Goal: Information Seeking & Learning: Learn about a topic

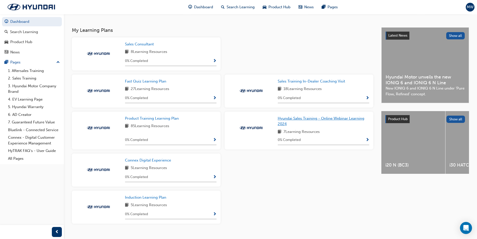
scroll to position [111, 0]
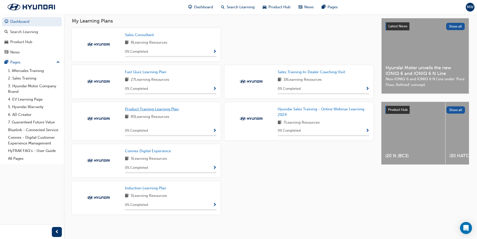
click at [140, 110] on span "Product Training Learning Plan" at bounding box center [152, 109] width 54 height 5
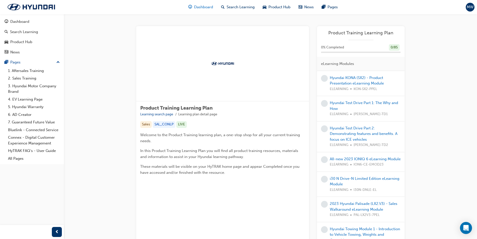
click at [202, 7] on span "Dashboard" at bounding box center [203, 7] width 19 height 6
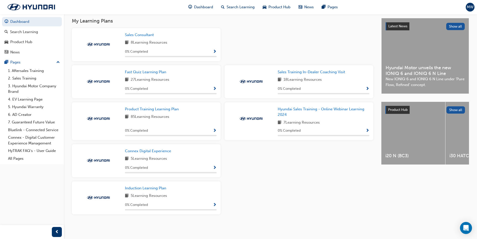
scroll to position [111, 0]
click at [156, 186] on span "Induction Learning Plan" at bounding box center [145, 187] width 41 height 5
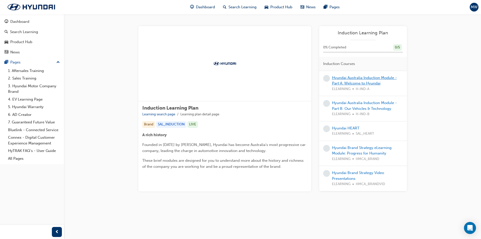
click at [367, 79] on link "Hyundai Australia Induction Module - Part A: Welcome to Hyundai" at bounding box center [364, 80] width 65 height 10
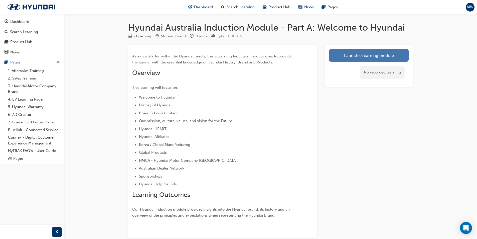
click at [358, 53] on link "Launch eLearning module" at bounding box center [369, 55] width 80 height 13
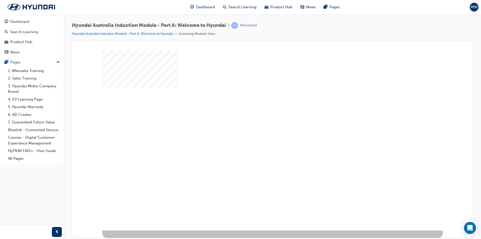
click at [258, 125] on div "play" at bounding box center [258, 125] width 0 height 0
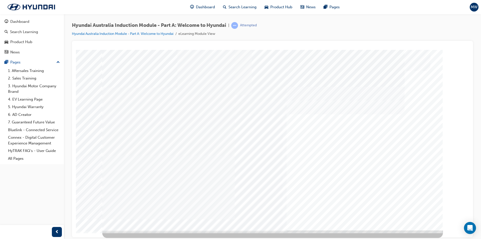
drag, startPoint x: 425, startPoint y: 211, endPoint x: 413, endPoint y: 217, distance: 13.3
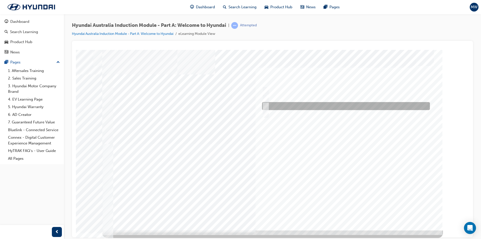
click at [269, 105] on div at bounding box center [345, 106] width 168 height 8
radio input "true"
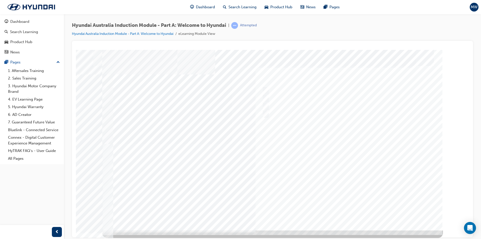
click at [357, 176] on div at bounding box center [272, 140] width 340 height 180
click at [338, 87] on div "Quiz_Q_2" at bounding box center [272, 140] width 340 height 180
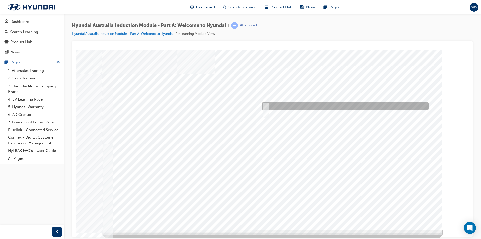
click at [265, 102] on div at bounding box center [344, 106] width 166 height 8
radio input "true"
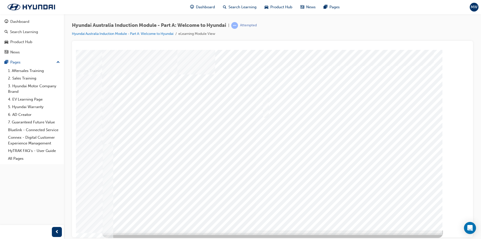
click at [335, 171] on div at bounding box center [272, 140] width 340 height 180
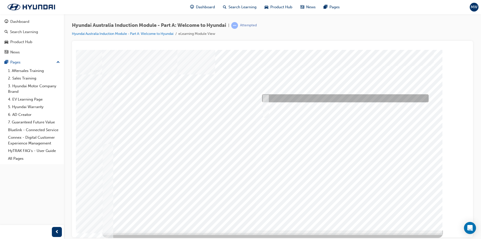
click at [266, 97] on input "A satisfied customer" at bounding box center [265, 98] width 6 height 6
checkbox input "true"
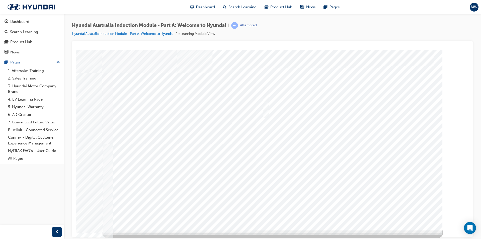
click at [333, 157] on div at bounding box center [272, 140] width 340 height 180
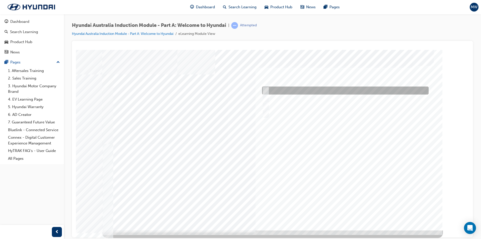
click at [263, 88] on input "Brisbane Lions Football Club" at bounding box center [265, 91] width 6 height 6
checkbox input "true"
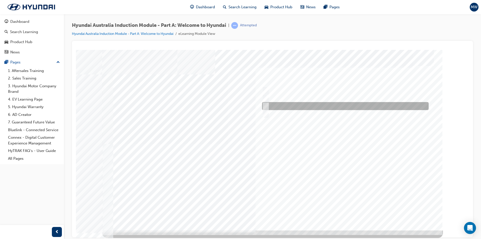
click at [269, 106] on div at bounding box center [344, 106] width 166 height 8
checkbox input "true"
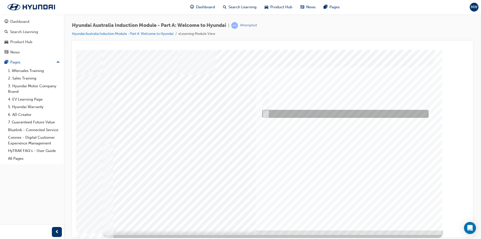
click at [265, 114] on input "Surfing Australia" at bounding box center [265, 114] width 6 height 6
checkbox input "true"
click at [344, 148] on div at bounding box center [272, 140] width 340 height 180
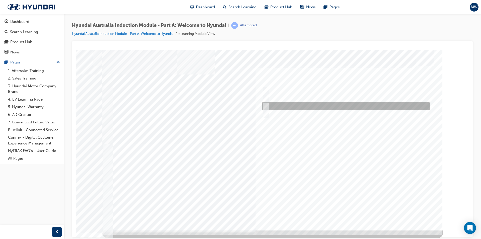
click at [267, 104] on div at bounding box center [345, 106] width 168 height 8
radio input "true"
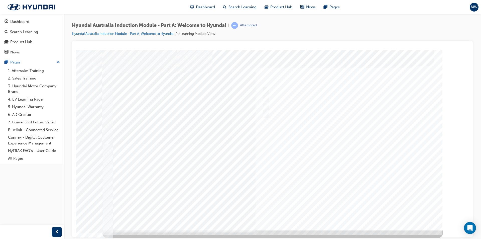
click at [357, 159] on div at bounding box center [272, 140] width 340 height 180
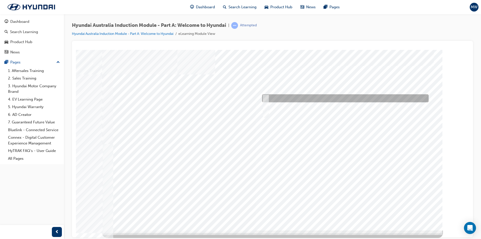
click at [265, 98] on input "Ulsan Plant, South Korea" at bounding box center [265, 98] width 6 height 6
radio input "true"
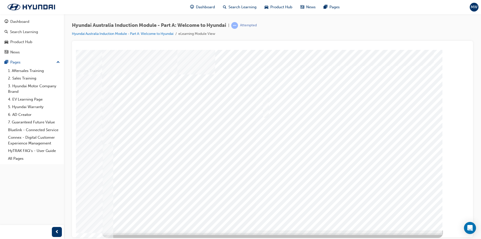
click at [286, 153] on div at bounding box center [272, 140] width 340 height 180
click at [268, 112] on div at bounding box center [344, 114] width 166 height 8
checkbox input "true"
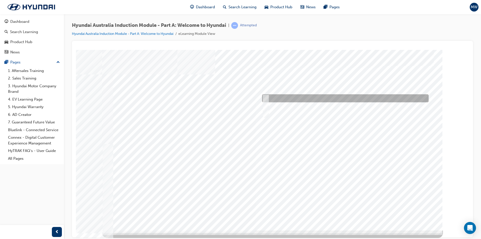
click at [267, 95] on div at bounding box center [344, 98] width 166 height 8
checkbox input "true"
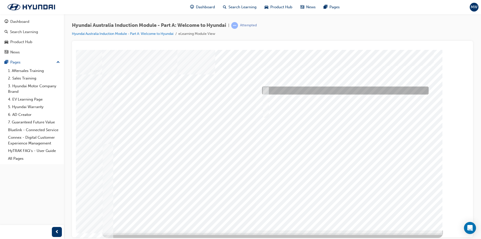
click at [268, 86] on div at bounding box center [344, 90] width 166 height 8
checkbox input "true"
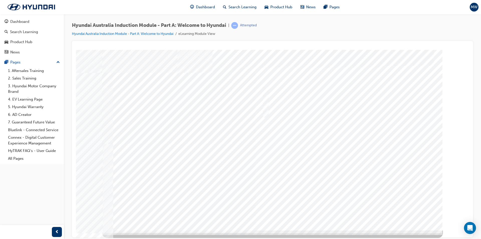
click at [285, 155] on div at bounding box center [272, 140] width 340 height 180
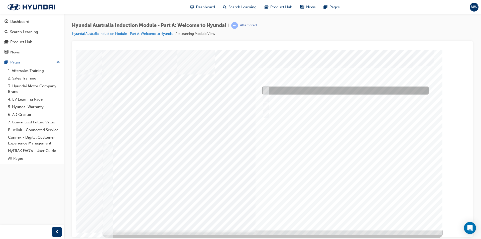
click at [265, 89] on input "Brisbane Lions Football Club" at bounding box center [265, 91] width 6 height 6
checkbox input "true"
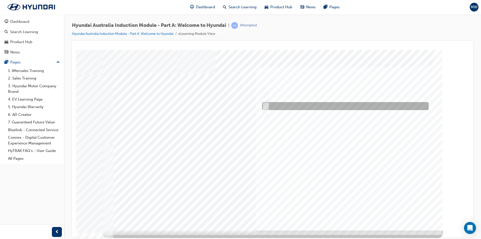
click at [266, 104] on input "Carlton Football Club" at bounding box center [265, 106] width 6 height 6
checkbox input "true"
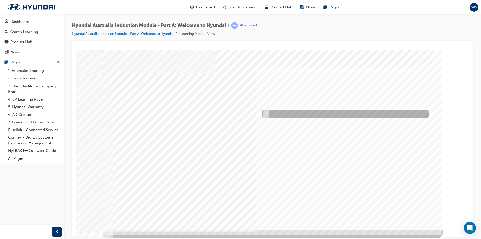
click at [263, 113] on input "Surfing Australia" at bounding box center [265, 114] width 6 height 6
checkbox input "true"
click at [345, 212] on div at bounding box center [272, 140] width 340 height 180
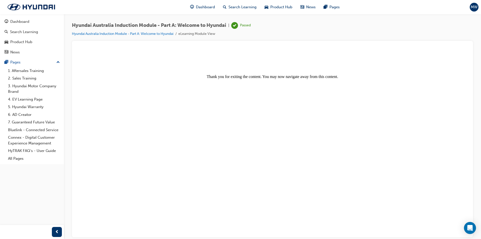
click at [243, 115] on body "Thank you for exiting the content. You may now navigate away from this content." at bounding box center [272, 144] width 389 height 184
click at [33, 20] on div "Dashboard" at bounding box center [32, 22] width 55 height 6
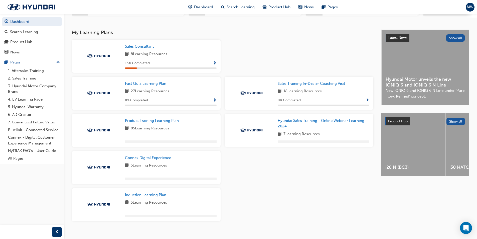
scroll to position [107, 0]
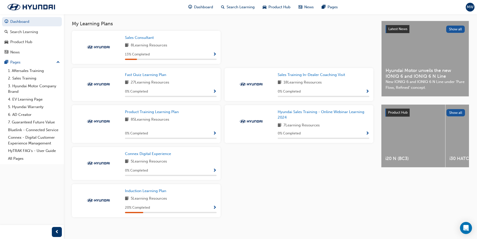
click at [216, 209] on span "Show Progress" at bounding box center [215, 207] width 4 height 5
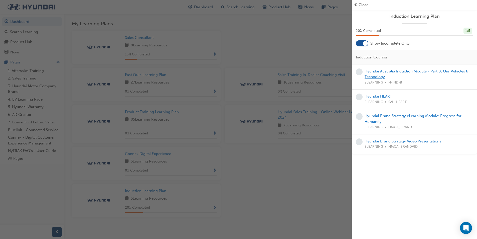
click at [389, 71] on link "Hyundai Australia Induction Module - Part B: Our Vehicles & Technology" at bounding box center [416, 74] width 104 height 10
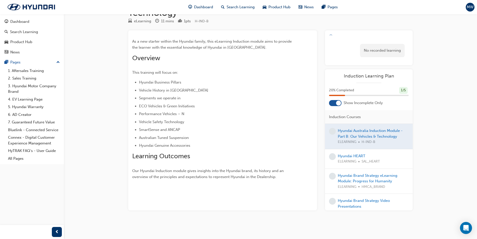
scroll to position [33, 0]
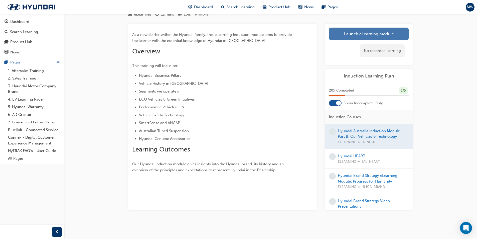
click at [355, 32] on link "Launch eLearning module" at bounding box center [369, 34] width 80 height 13
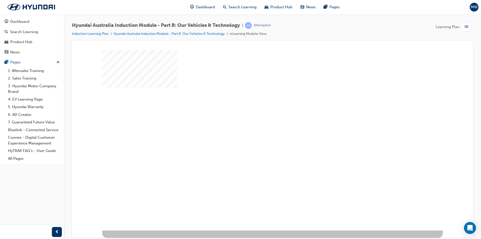
click at [258, 125] on div "play" at bounding box center [258, 125] width 0 height 0
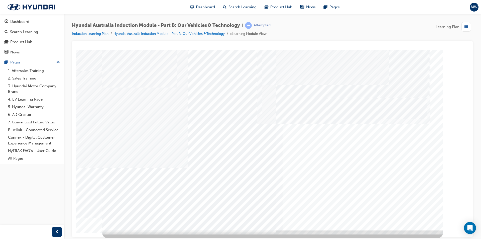
click at [409, 205] on div "Performance Vehicles 2" at bounding box center [272, 140] width 340 height 180
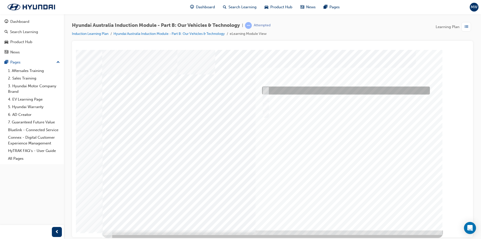
click at [265, 92] on input "Performance" at bounding box center [265, 91] width 6 height 6
checkbox input "true"
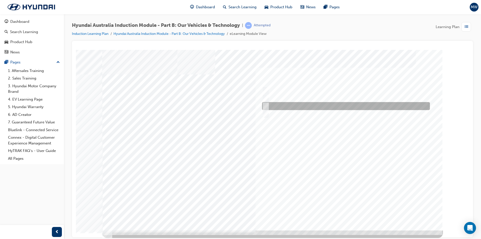
click at [266, 104] on input "Ecology" at bounding box center [265, 106] width 6 height 6
checkbox input "true"
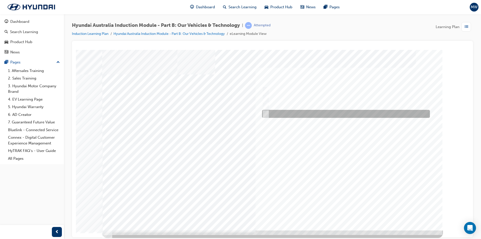
click at [268, 111] on div at bounding box center [345, 114] width 168 height 8
checkbox input "true"
click at [264, 99] on div at bounding box center [272, 140] width 340 height 180
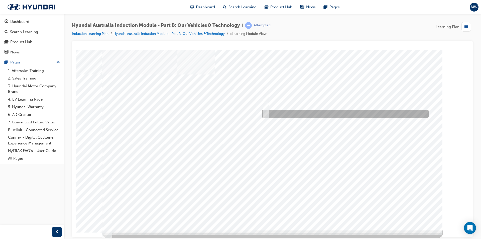
click at [264, 114] on input "5 years" at bounding box center [265, 114] width 6 height 6
radio input "true"
click at [296, 172] on div at bounding box center [272, 140] width 340 height 180
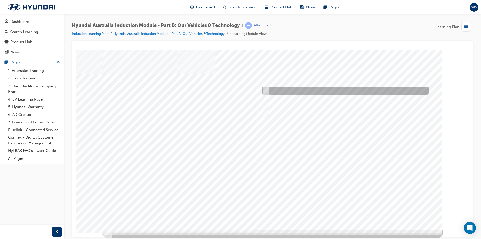
click at [264, 87] on div at bounding box center [344, 90] width 166 height 8
checkbox input "true"
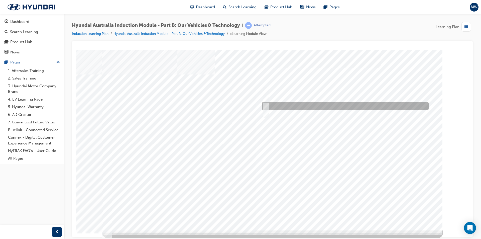
click at [266, 106] on input "Road to racetrack" at bounding box center [265, 106] width 6 height 6
checkbox input "true"
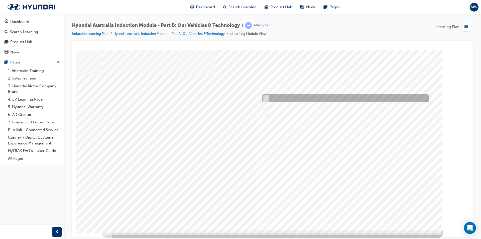
click at [266, 98] on input "It’s play time" at bounding box center [265, 98] width 6 height 6
checkbox input "true"
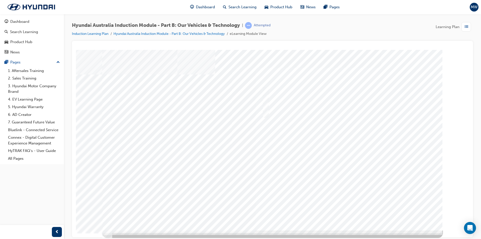
click at [339, 162] on div at bounding box center [272, 140] width 340 height 180
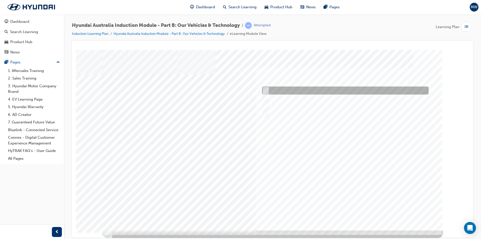
click at [266, 90] on input "Electric" at bounding box center [265, 91] width 6 height 6
checkbox input "true"
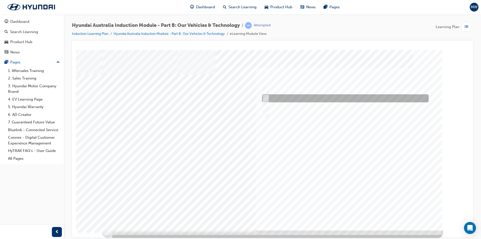
click at [265, 95] on input "Hybrid" at bounding box center [265, 98] width 6 height 6
checkbox input "true"
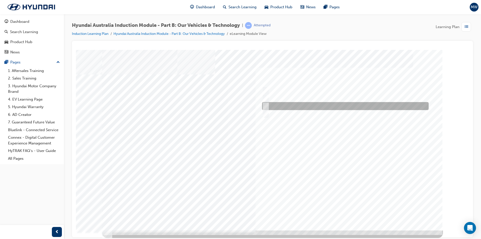
click at [265, 103] on input "Plug-in Hybrid" at bounding box center [265, 106] width 6 height 6
checkbox input "true"
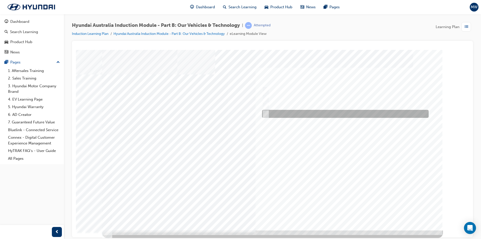
click at [266, 112] on input "Hydrogen Fuel Cell" at bounding box center [265, 114] width 6 height 6
checkbox input "true"
click at [322, 153] on div at bounding box center [272, 140] width 340 height 180
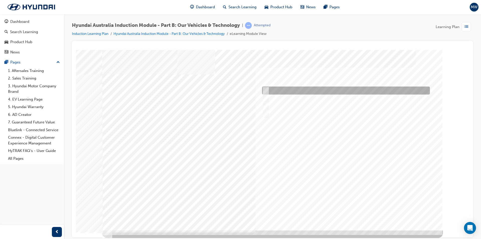
click at [264, 90] on input "Performance" at bounding box center [265, 91] width 6 height 6
checkbox input "true"
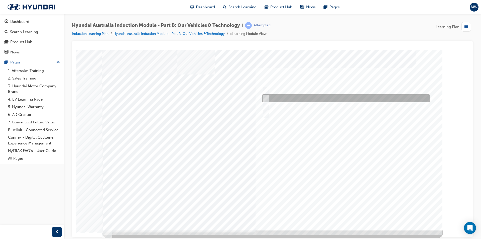
click at [267, 97] on div at bounding box center [345, 98] width 168 height 8
checkbox input "true"
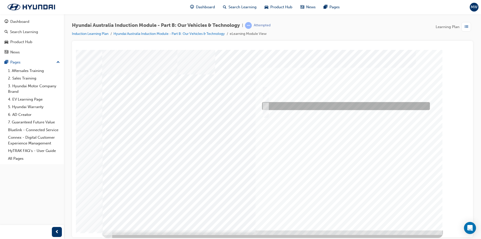
click at [266, 105] on input "Ecology" at bounding box center [265, 106] width 6 height 6
checkbox input "true"
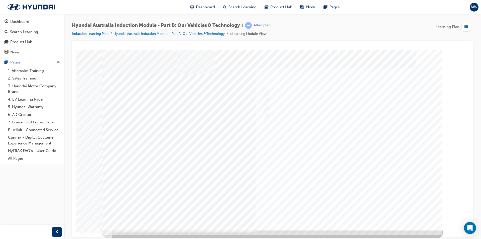
click at [334, 171] on div at bounding box center [272, 140] width 340 height 180
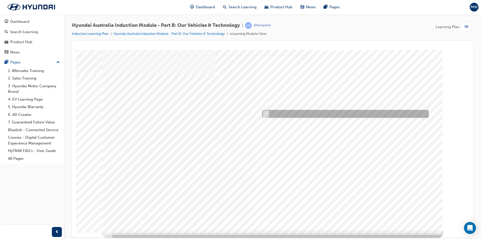
click at [267, 113] on input "5 years" at bounding box center [265, 114] width 6 height 6
radio input "true"
click at [341, 147] on div at bounding box center [272, 140] width 340 height 180
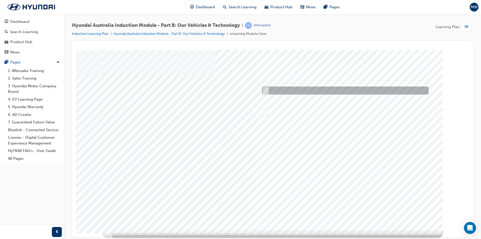
click at [266, 87] on div at bounding box center [344, 90] width 166 height 8
checkbox input "true"
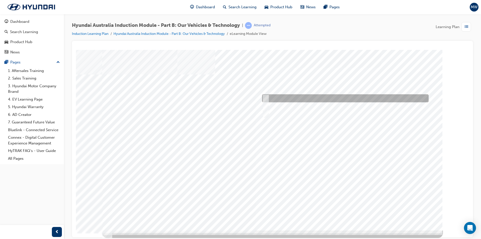
click at [267, 97] on input "It’s play time" at bounding box center [265, 98] width 6 height 6
checkbox input "true"
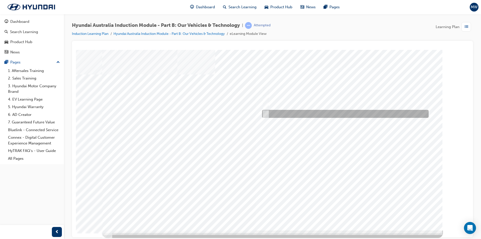
click at [266, 114] on input "Everyday sports car" at bounding box center [265, 114] width 6 height 6
checkbox input "true"
click at [352, 137] on div at bounding box center [272, 140] width 340 height 180
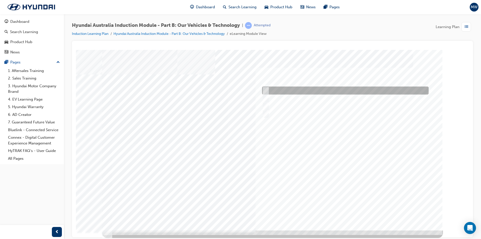
click at [272, 90] on div at bounding box center [344, 90] width 166 height 8
click at [271, 94] on div at bounding box center [344, 90] width 166 height 8
checkbox input "true"
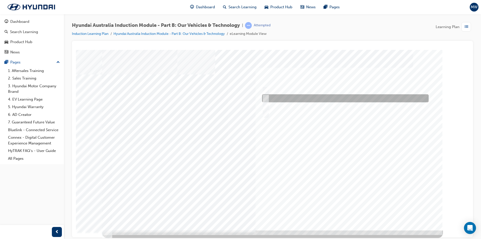
click at [271, 98] on div at bounding box center [344, 98] width 166 height 8
checkbox input "true"
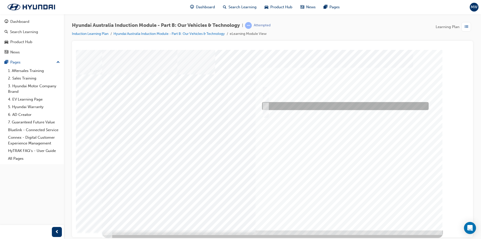
click at [274, 106] on div at bounding box center [344, 106] width 166 height 8
checkbox input "true"
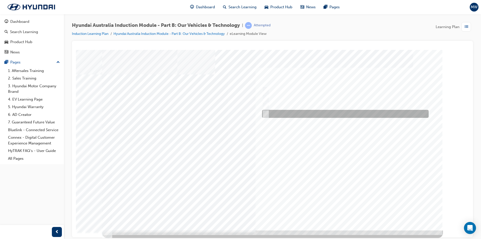
click at [271, 113] on div at bounding box center [344, 114] width 166 height 8
checkbox input "true"
click at [354, 208] on div at bounding box center [272, 140] width 340 height 180
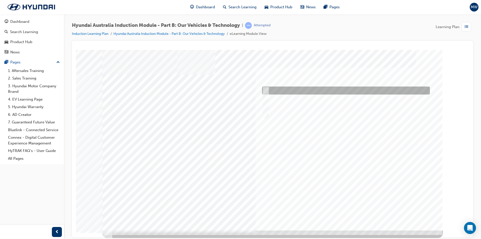
click at [267, 89] on div at bounding box center [345, 90] width 168 height 8
checkbox input "true"
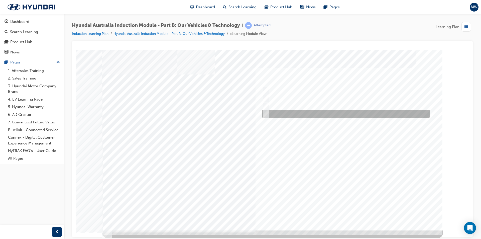
click at [266, 111] on input "Technology" at bounding box center [265, 114] width 6 height 6
checkbox input "true"
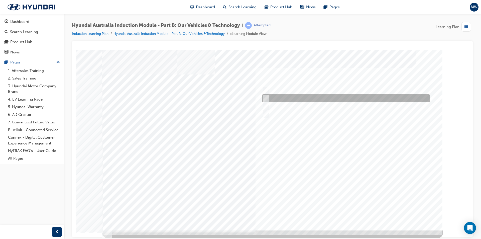
click at [264, 100] on input "Electrification" at bounding box center [265, 98] width 6 height 6
checkbox input "true"
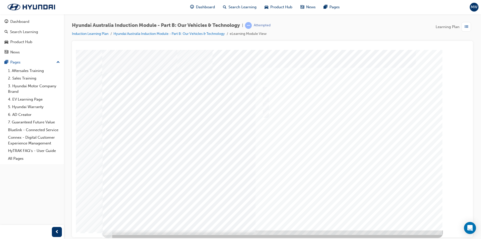
click at [332, 146] on div at bounding box center [272, 140] width 340 height 180
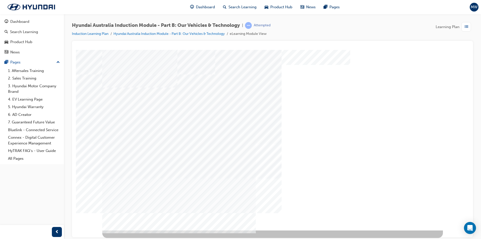
click at [334, 69] on div "Quiz_Q_2" at bounding box center [272, 140] width 340 height 180
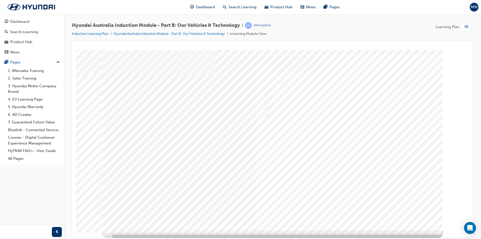
click at [266, 112] on input "5 years" at bounding box center [265, 114] width 6 height 6
radio input "true"
click at [337, 161] on div at bounding box center [272, 140] width 340 height 180
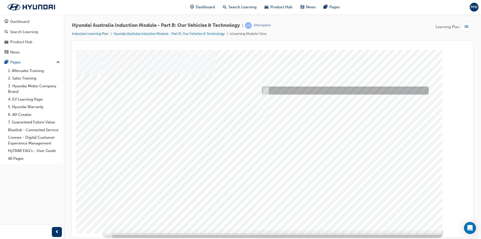
click at [265, 90] on input "Corner rascal" at bounding box center [265, 91] width 6 height 6
checkbox input "true"
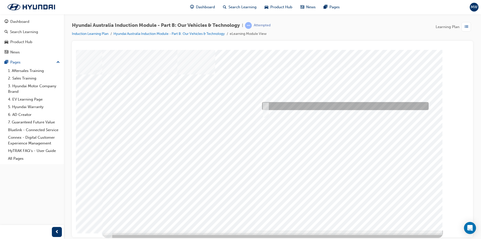
click at [266, 104] on input "Road to racetrack" at bounding box center [265, 106] width 6 height 6
checkbox input "true"
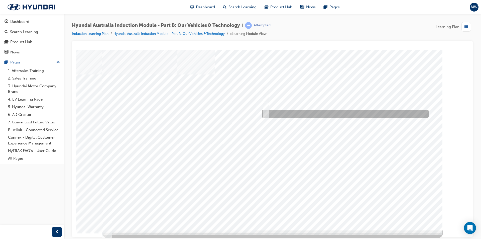
click at [267, 111] on div at bounding box center [344, 114] width 166 height 8
checkbox input "true"
click at [309, 171] on div at bounding box center [272, 140] width 340 height 180
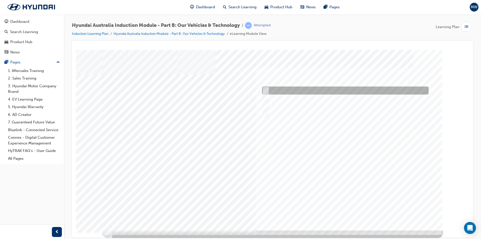
click at [274, 88] on div at bounding box center [344, 90] width 166 height 8
checkbox input "true"
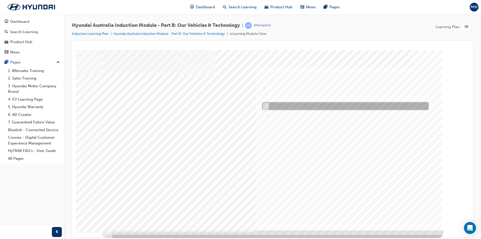
click at [271, 102] on div at bounding box center [344, 106] width 166 height 8
checkbox input "true"
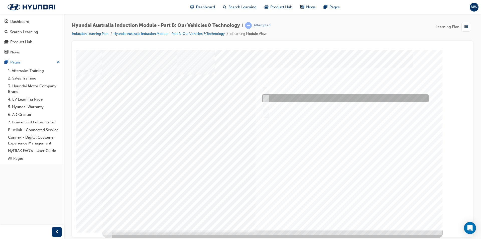
click at [272, 95] on div at bounding box center [344, 98] width 166 height 8
checkbox input "true"
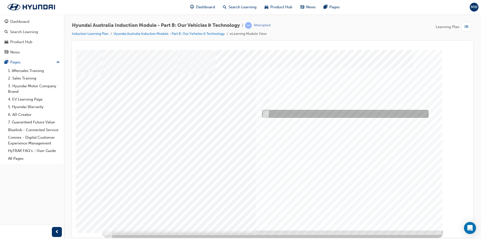
click at [274, 113] on div at bounding box center [344, 114] width 166 height 8
checkbox input "true"
click at [345, 166] on div at bounding box center [272, 140] width 340 height 180
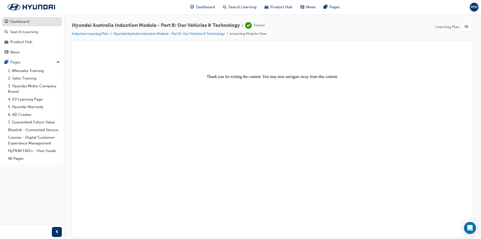
click at [34, 18] on link "Dashboard" at bounding box center [32, 21] width 60 height 9
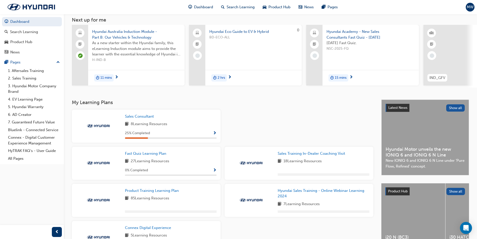
scroll to position [100, 0]
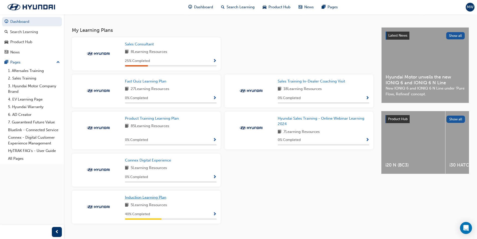
click at [162, 199] on span "Induction Learning Plan" at bounding box center [145, 197] width 41 height 5
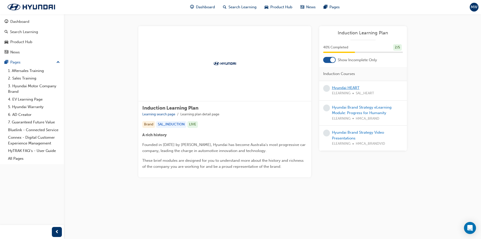
click at [352, 88] on link "Hyundai HEART" at bounding box center [346, 87] width 28 height 5
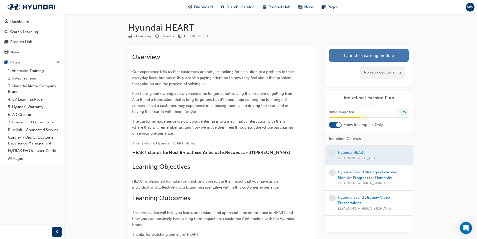
click at [355, 55] on link "Launch eLearning module" at bounding box center [369, 55] width 80 height 13
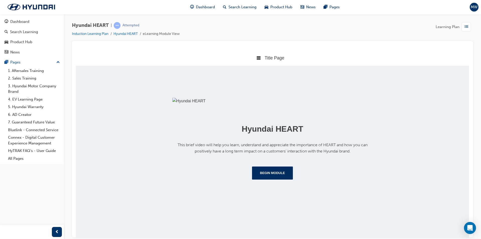
scroll to position [47, 0]
click at [275, 179] on button "Begin Module" at bounding box center [272, 172] width 41 height 13
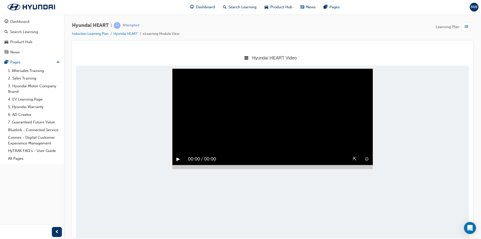
scroll to position [0, 0]
click at [177, 162] on button "▶︎" at bounding box center [178, 159] width 4 height 8
click at [365, 162] on button "⊙" at bounding box center [366, 159] width 4 height 8
click at [367, 162] on button "⊗" at bounding box center [366, 159] width 4 height 8
click at [354, 162] on button "⇱" at bounding box center [354, 159] width 4 height 8
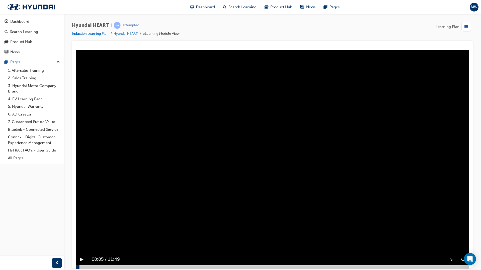
click at [453, 238] on button "↘︎" at bounding box center [451, 260] width 4 height 8
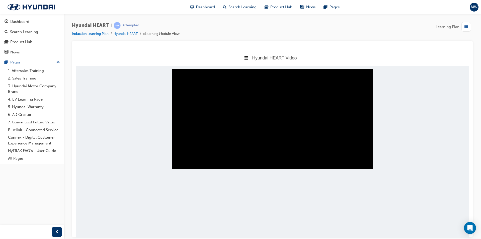
drag, startPoint x: 176, startPoint y: 177, endPoint x: 334, endPoint y: 185, distance: 158.6
click at [334, 185] on body "Hyundai HEART Video Title Page Hyundai HEART Video Hyundai Key Behaviour Manual…" at bounding box center [272, 144] width 393 height 188
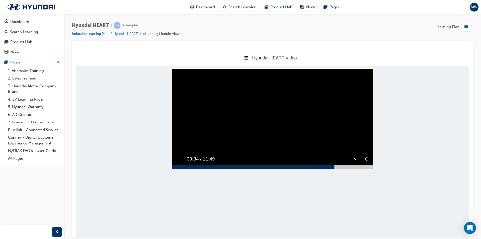
click at [288, 135] on video "Sorry, your browser does not support embedded videos. Download Instead" at bounding box center [272, 118] width 200 height 100
click at [179, 162] on button "▶︎" at bounding box center [178, 159] width 4 height 8
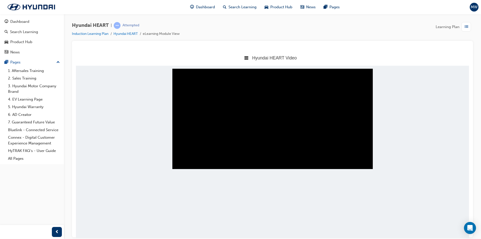
click at [228, 216] on body "Hyundai HEART Video Title Page Hyundai HEART Video Hyundai Key Behaviour Manual…" at bounding box center [272, 144] width 393 height 188
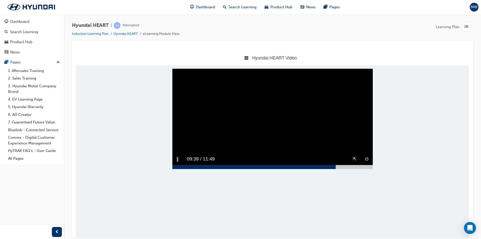
click at [355, 168] on div at bounding box center [272, 166] width 200 height 4
click at [179, 162] on button "▶︎" at bounding box center [178, 159] width 4 height 8
click at [369, 168] on div at bounding box center [272, 166] width 200 height 4
click at [175, 164] on div "▶︎" at bounding box center [178, 159] width 12 height 12
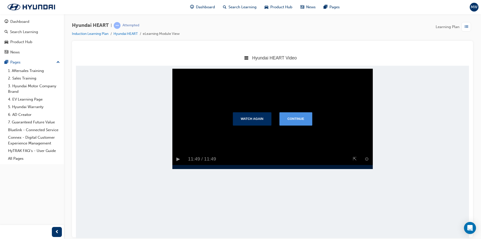
click at [293, 125] on button "Continue" at bounding box center [295, 118] width 33 height 13
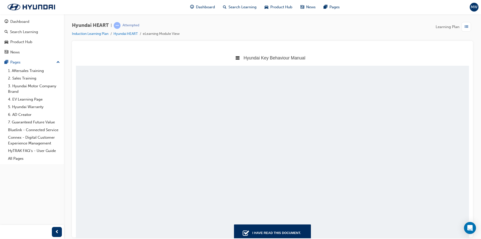
scroll to position [194, 397]
select select "custom"
type input "33"
select select "custom"
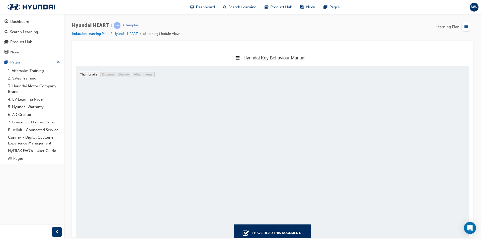
type input "32"
select select "custom"
type input "31"
select select "custom"
type input "30"
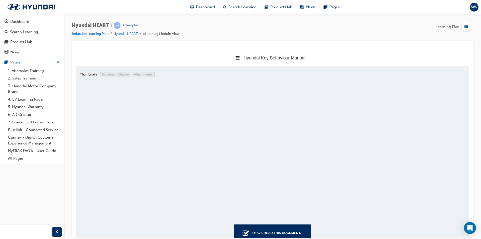
select select "custom"
click at [275, 230] on div "I have read this document." at bounding box center [276, 232] width 53 height 9
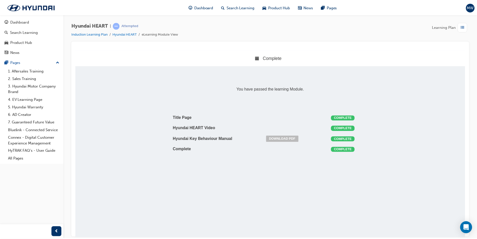
scroll to position [112, 401]
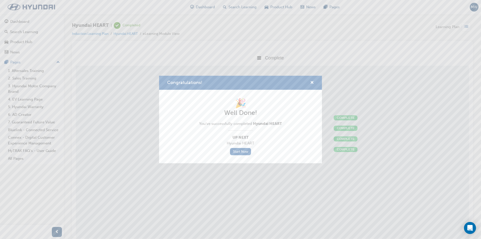
click at [316, 85] on div "Congratulations!" at bounding box center [240, 83] width 163 height 14
click at [243, 147] on div "🎉 Well Done! You've successfully completed Hyundai HEART Up Next Hyundai HEART …" at bounding box center [240, 126] width 83 height 57
click at [243, 150] on link "Start Now" at bounding box center [240, 151] width 21 height 7
click at [245, 151] on link "Start Now" at bounding box center [240, 151] width 21 height 7
click at [313, 83] on span "cross-icon" at bounding box center [312, 83] width 4 height 5
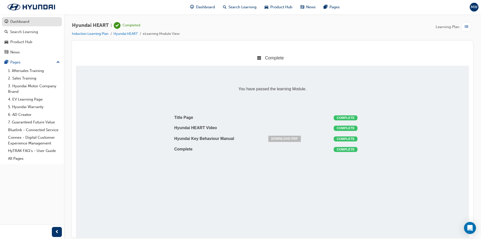
click at [30, 24] on div "Dashboard" at bounding box center [32, 22] width 55 height 6
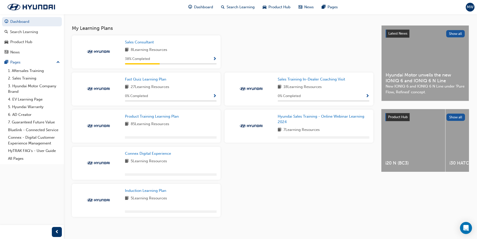
scroll to position [107, 0]
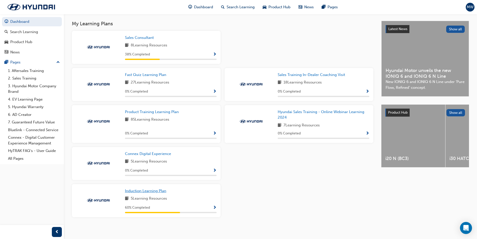
click at [157, 192] on span "Induction Learning Plan" at bounding box center [145, 190] width 41 height 5
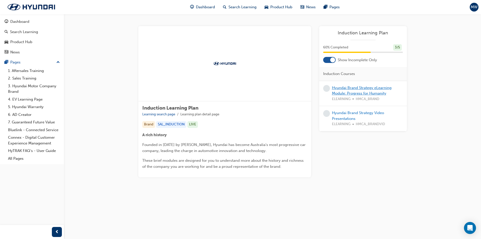
click at [343, 86] on link "Hyundai Brand Strategy eLearning Module: Progress for Humanity" at bounding box center [362, 90] width 60 height 10
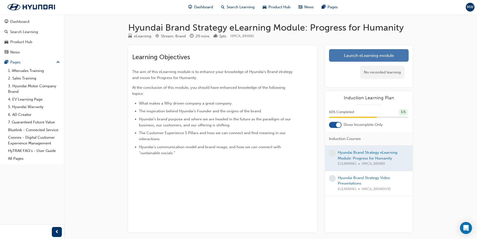
click at [359, 57] on link "Launch eLearning module" at bounding box center [369, 55] width 80 height 13
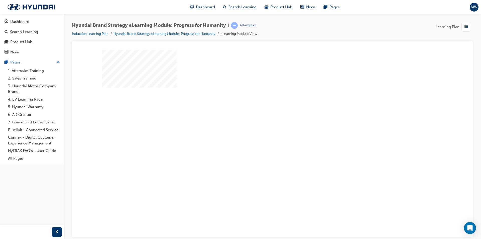
click at [258, 125] on div "play" at bounding box center [258, 125] width 0 height 0
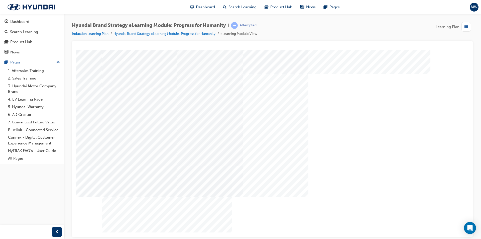
drag, startPoint x: 259, startPoint y: 86, endPoint x: 355, endPoint y: 192, distance: 143.2
